Goal: Task Accomplishment & Management: Manage account settings

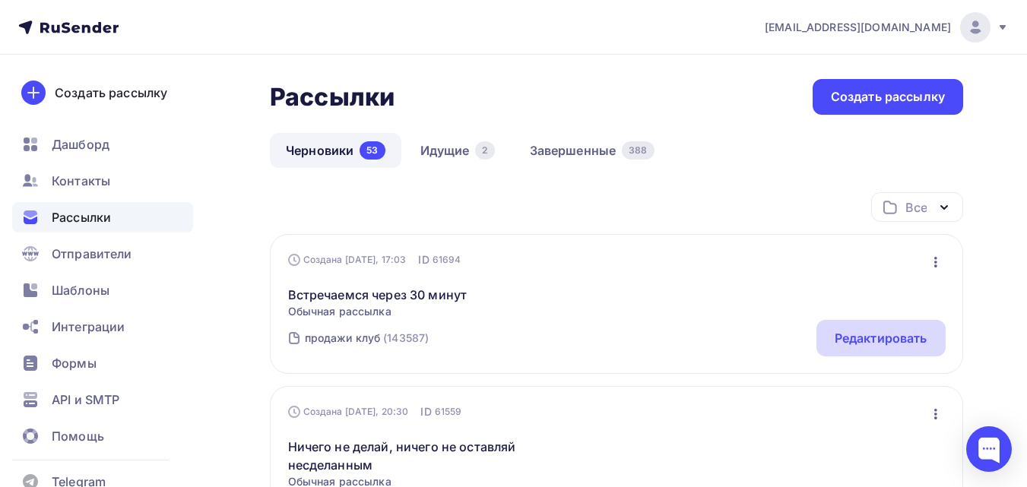
click at [860, 333] on div "Редактировать" at bounding box center [881, 338] width 93 height 18
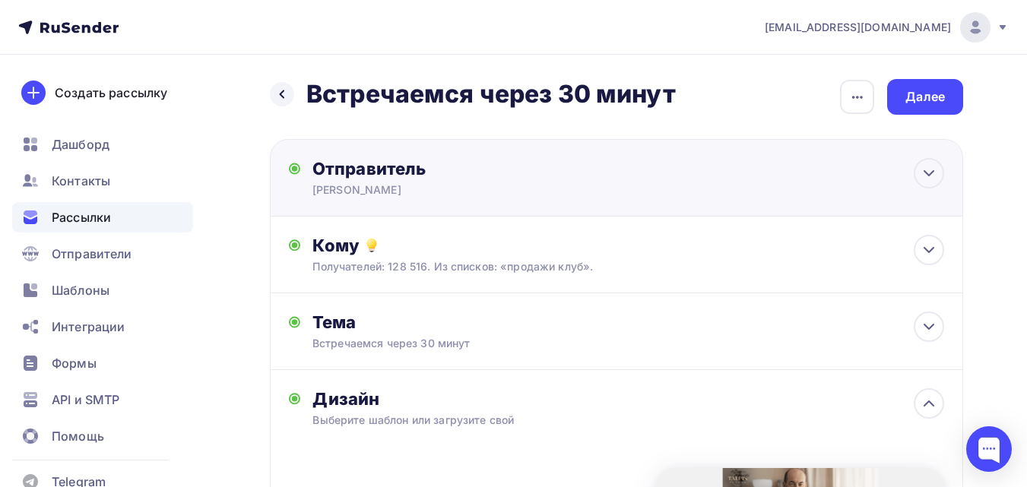
click at [578, 193] on div "[PERSON_NAME]" at bounding box center [461, 190] width 297 height 15
type input "[PERSON_NAME]"
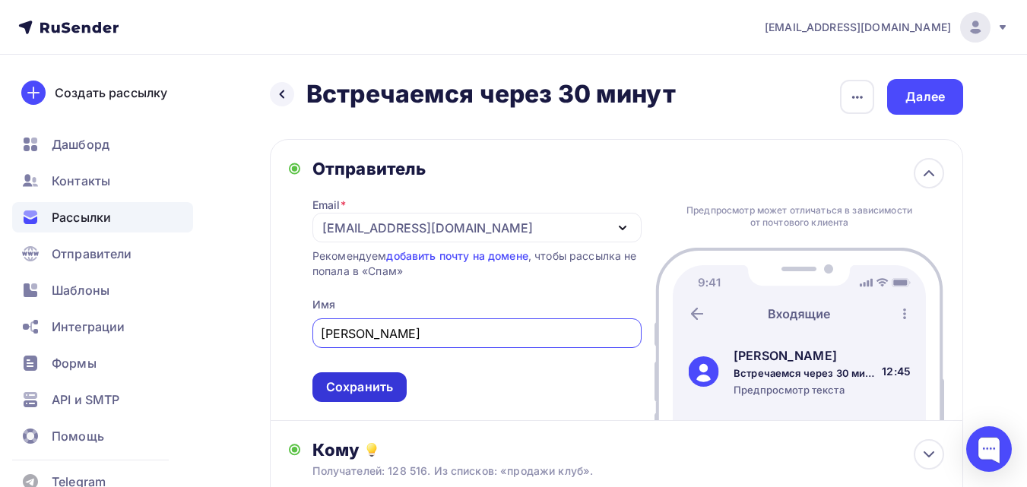
click at [386, 385] on div "Сохранить" at bounding box center [359, 387] width 67 height 17
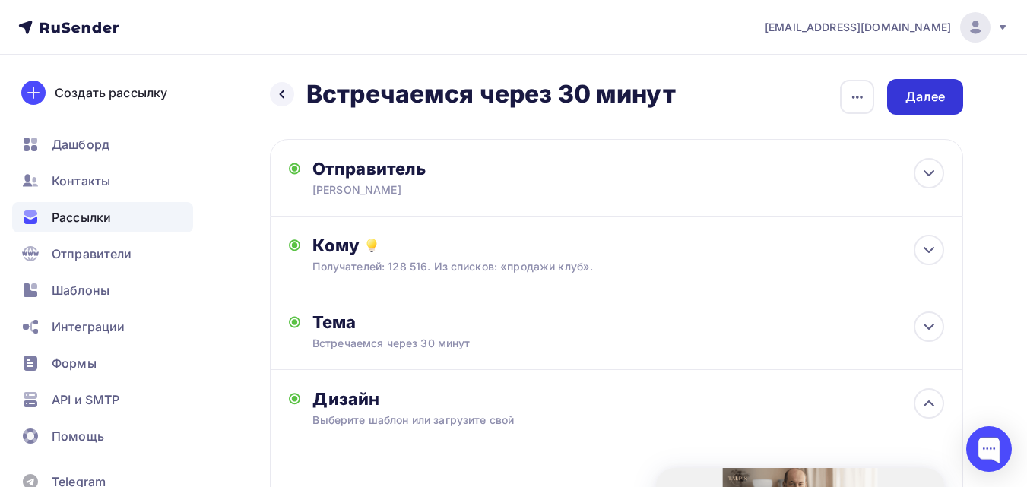
click at [915, 96] on div "Далее" at bounding box center [926, 96] width 40 height 17
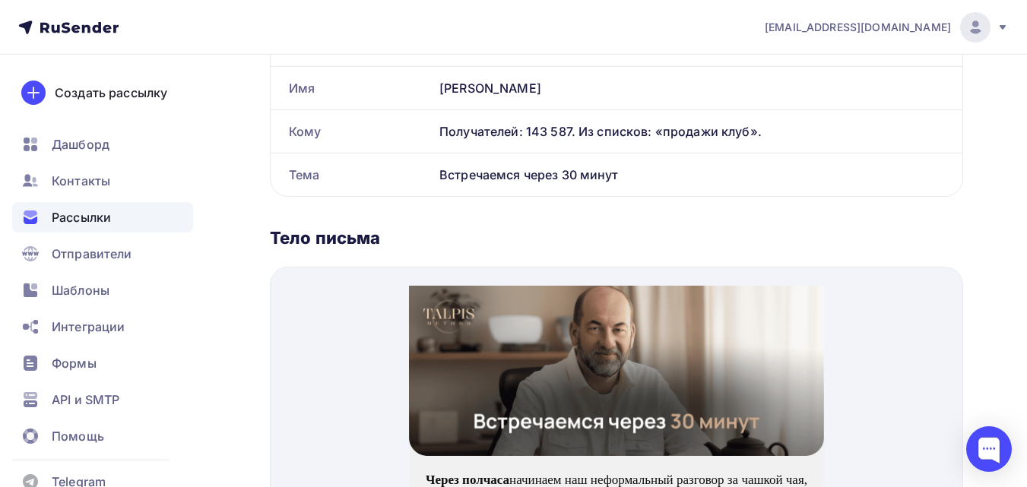
scroll to position [456, 0]
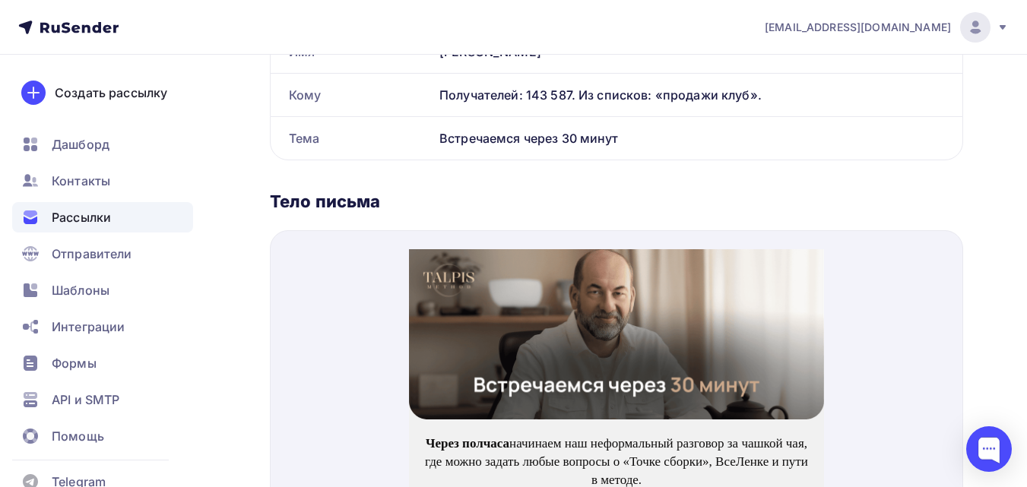
click at [621, 306] on img at bounding box center [616, 316] width 415 height 170
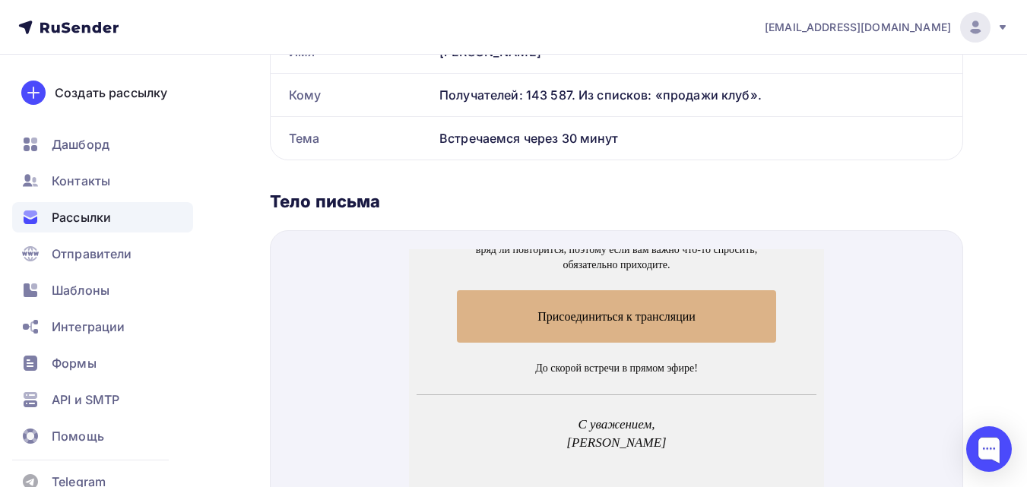
scroll to position [280, 0]
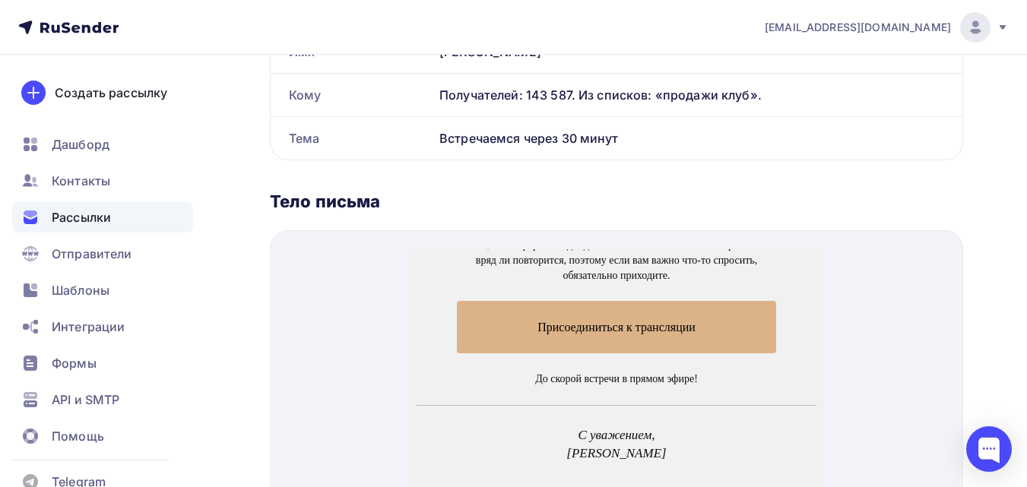
click at [668, 316] on span "Присоединиться к трансляции" at bounding box center [617, 309] width 320 height 52
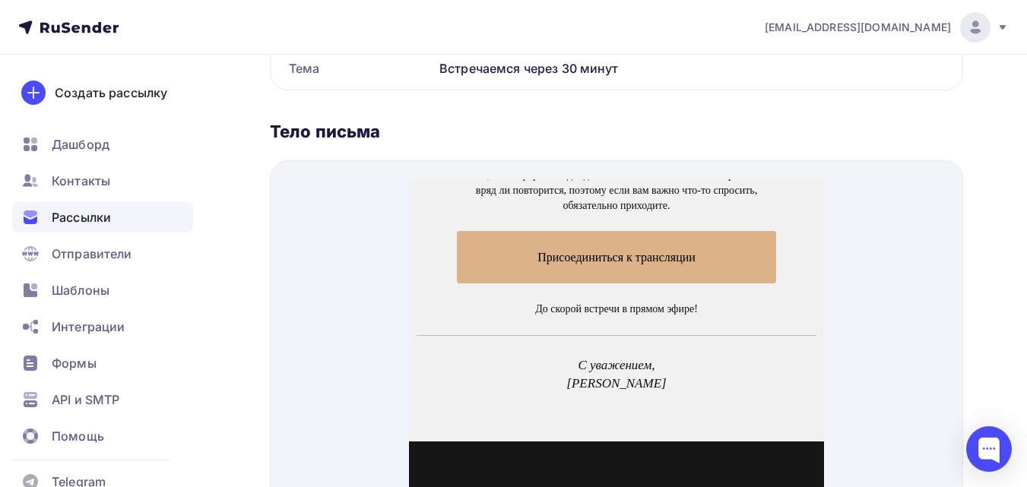
scroll to position [532, 0]
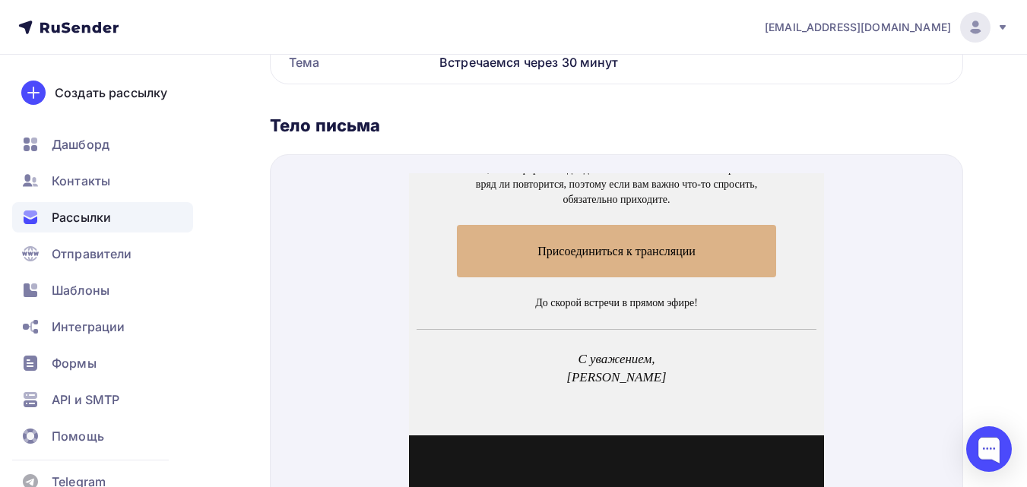
click at [700, 231] on span "Присоединиться к трансляции" at bounding box center [617, 233] width 320 height 52
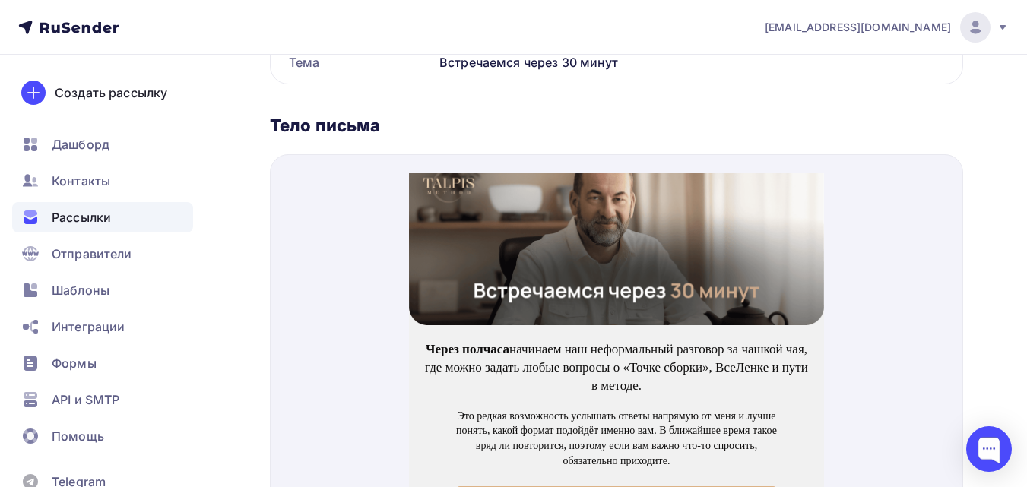
scroll to position [0, 0]
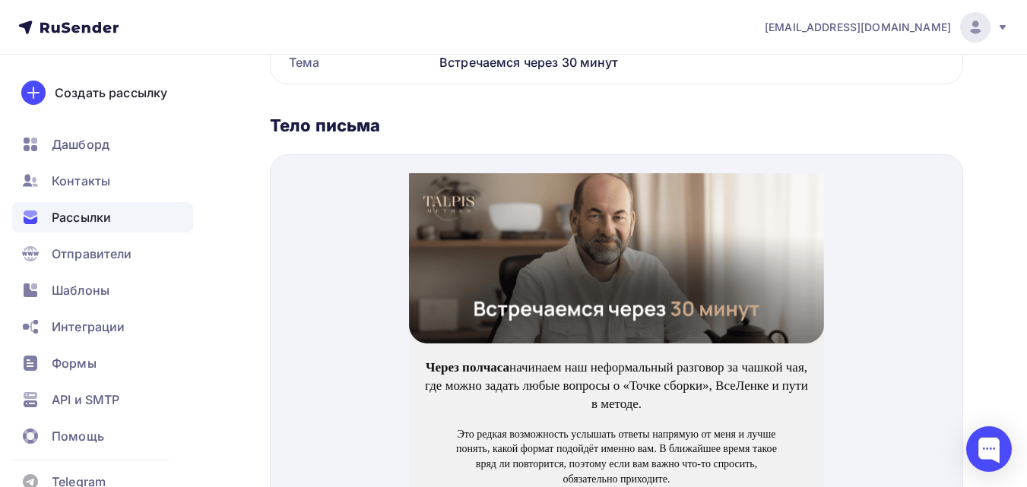
click at [624, 256] on img at bounding box center [616, 240] width 415 height 170
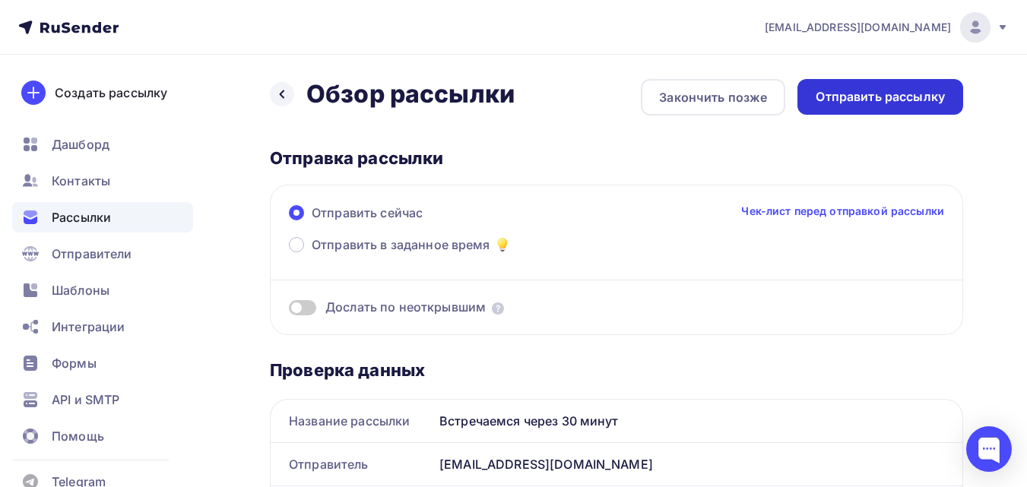
click at [884, 95] on div "Отправить рассылку" at bounding box center [880, 96] width 129 height 17
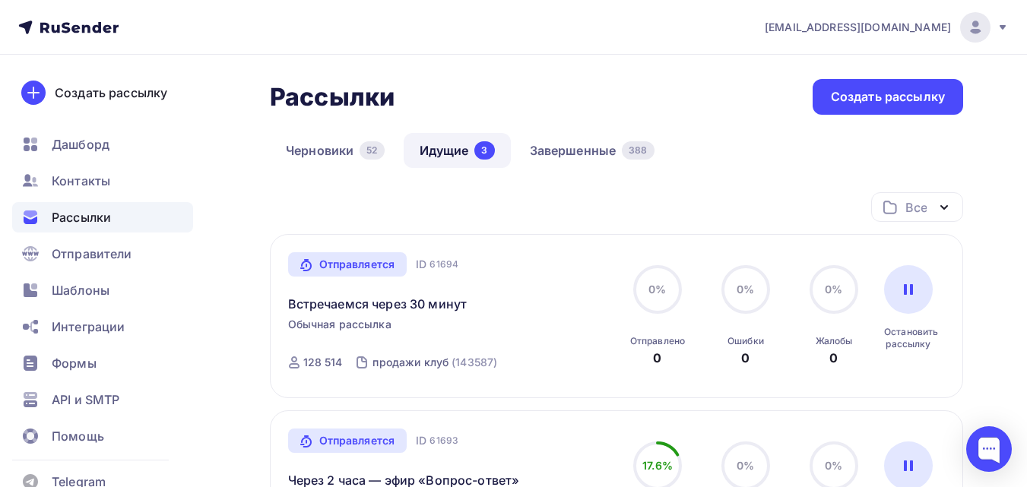
click at [646, 53] on nav "[EMAIL_ADDRESS][DOMAIN_NAME] Аккаунт Тарифы Выйти Создать рассылку [GEOGRAPHIC_…" at bounding box center [513, 27] width 1027 height 55
